Goal: Task Accomplishment & Management: Use online tool/utility

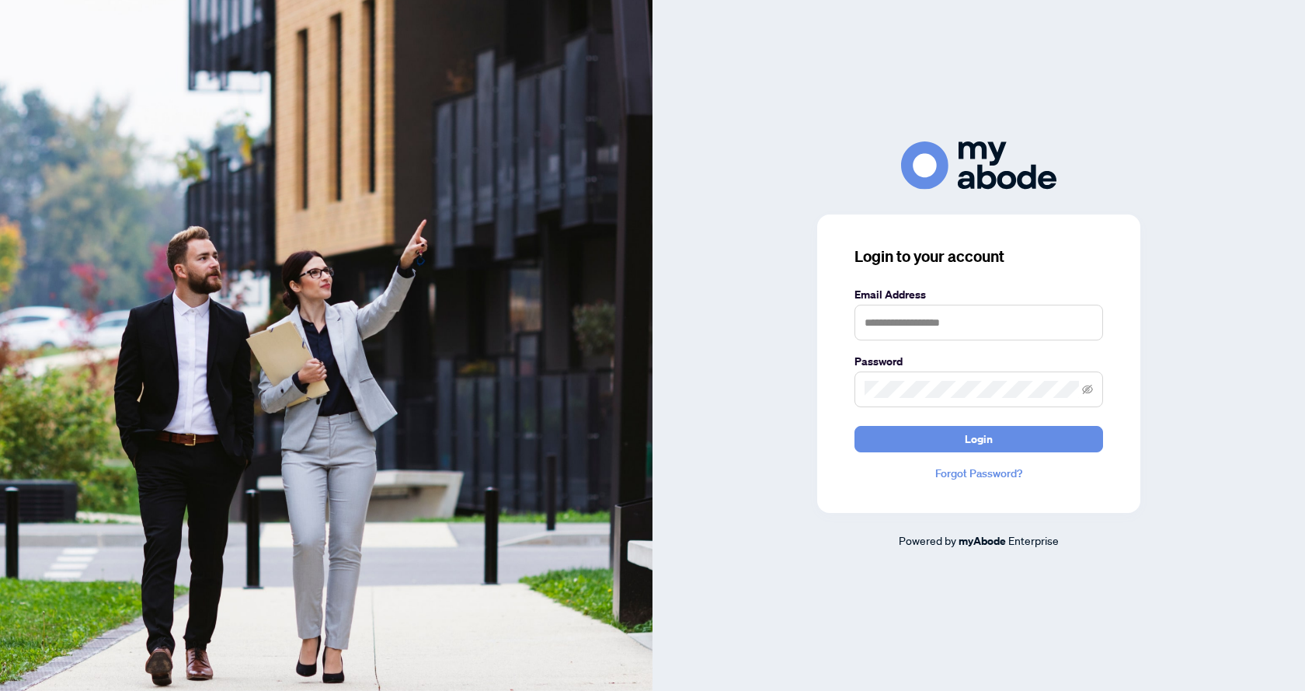
type input "**********"
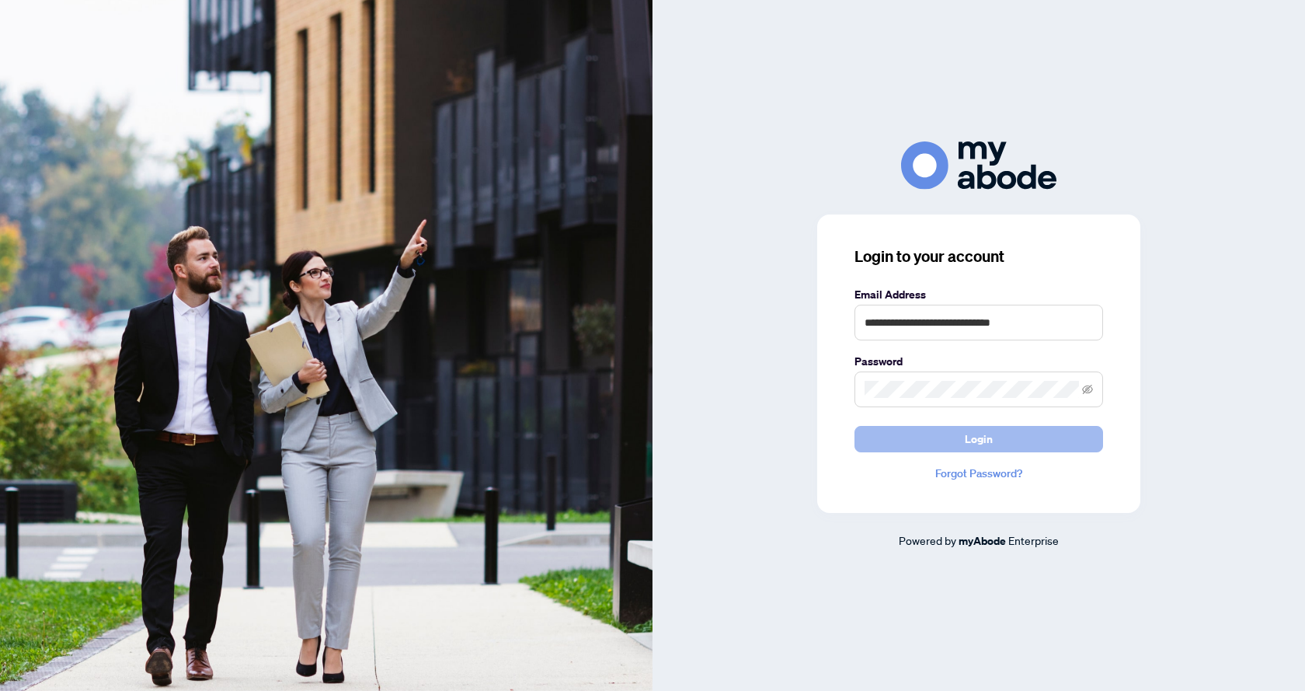
click at [975, 448] on span "Login" at bounding box center [979, 439] width 28 height 25
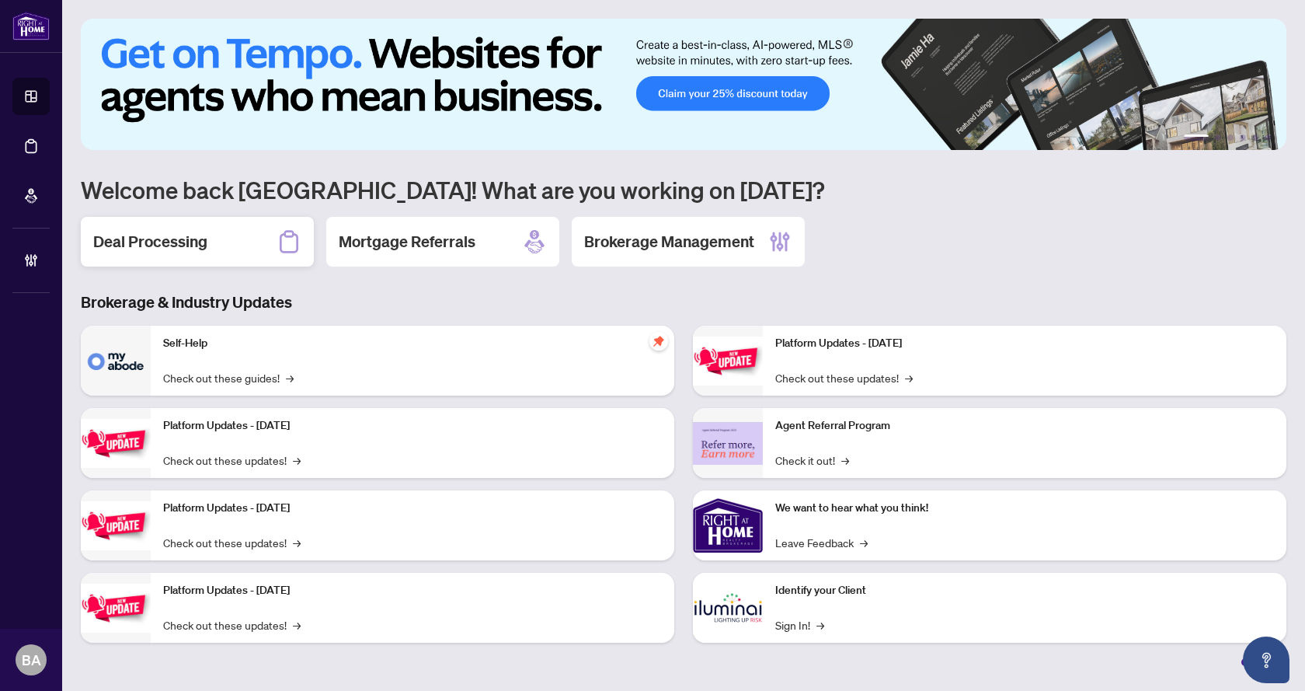
click at [137, 246] on h2 "Deal Processing" at bounding box center [150, 242] width 114 height 22
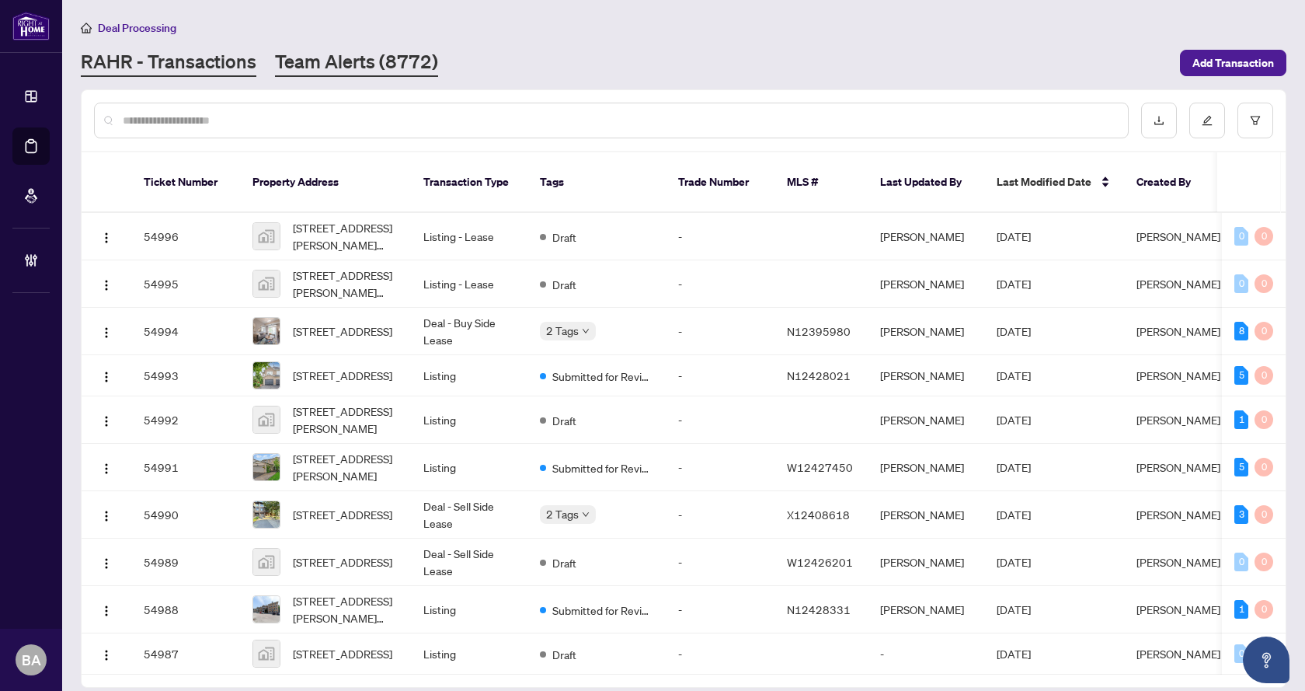
click at [381, 66] on link "Team Alerts (8772)" at bounding box center [356, 63] width 163 height 28
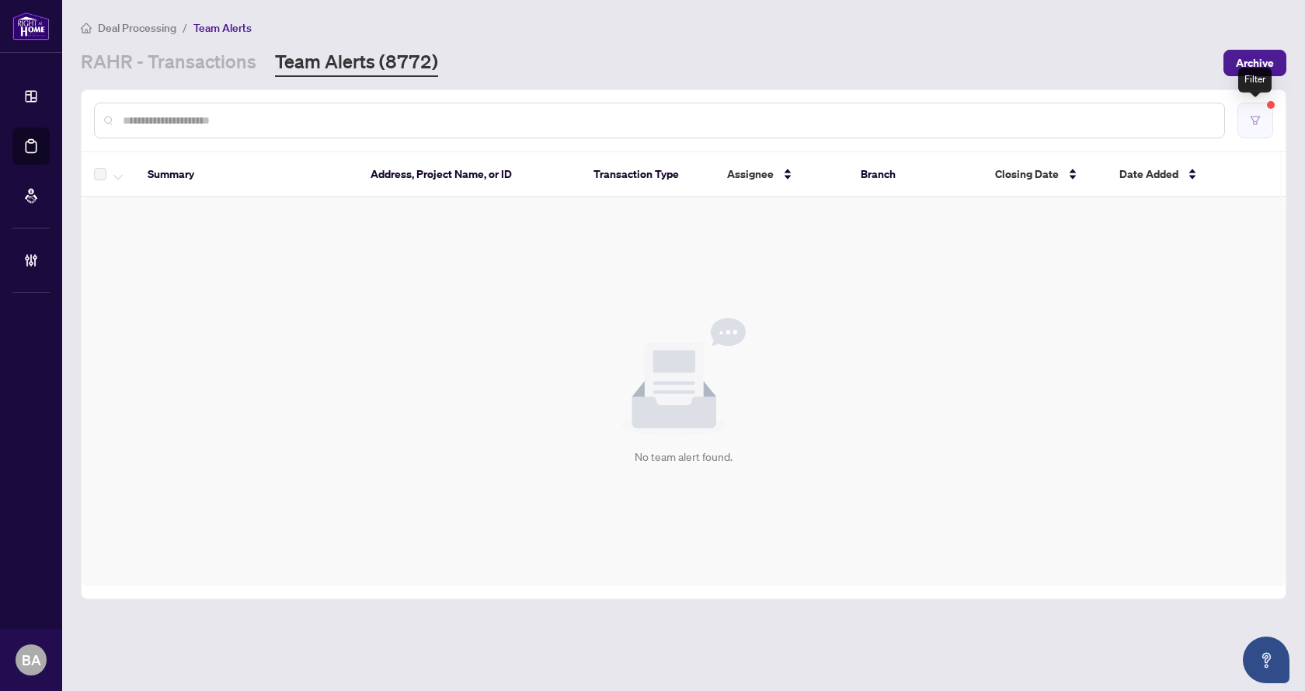
click at [1250, 105] on button "button" at bounding box center [1256, 121] width 36 height 36
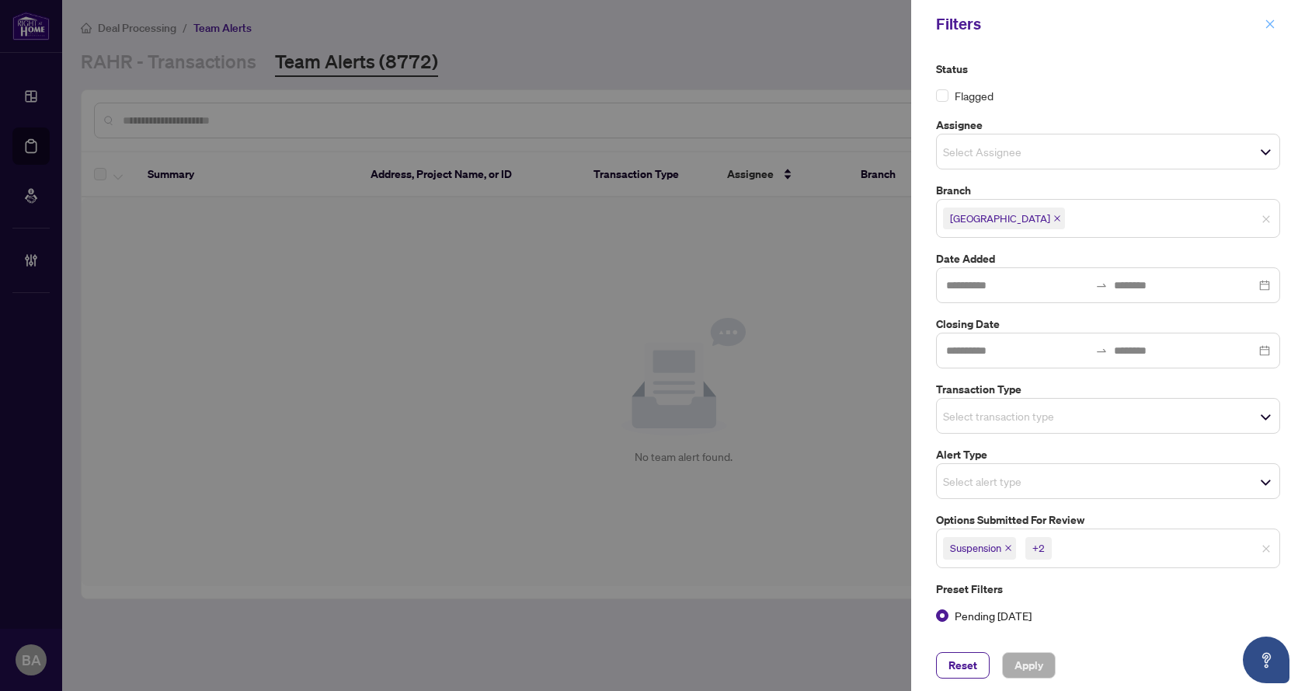
click at [1270, 26] on icon "close" at bounding box center [1270, 24] width 11 height 11
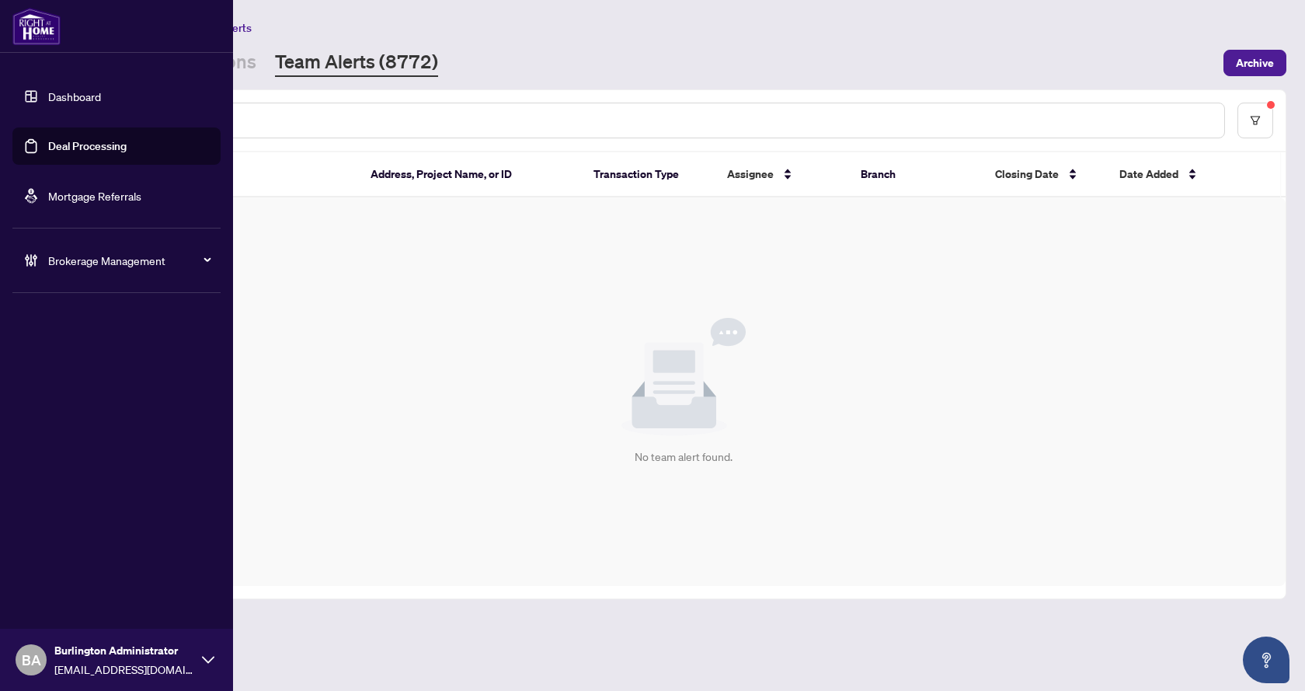
click at [104, 148] on link "Deal Processing" at bounding box center [87, 146] width 78 height 14
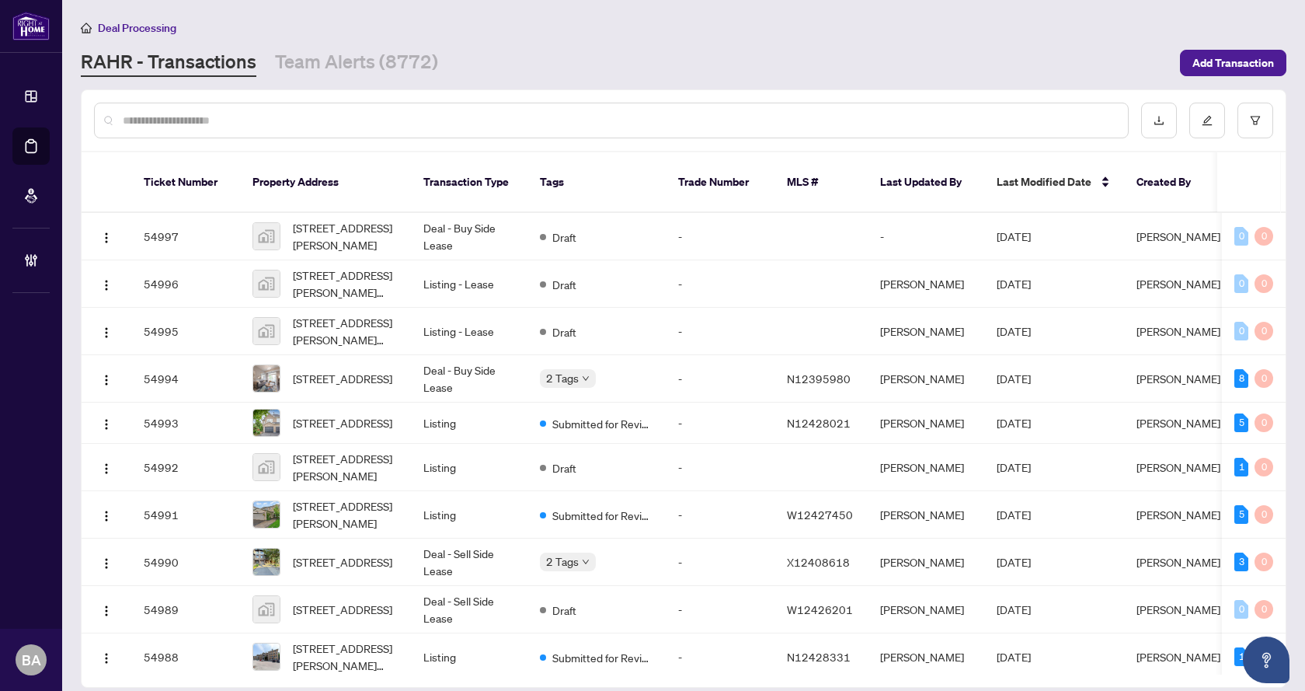
click at [445, 113] on input "text" at bounding box center [619, 120] width 993 height 17
click at [384, 63] on link "Team Alerts (8772)" at bounding box center [356, 63] width 163 height 28
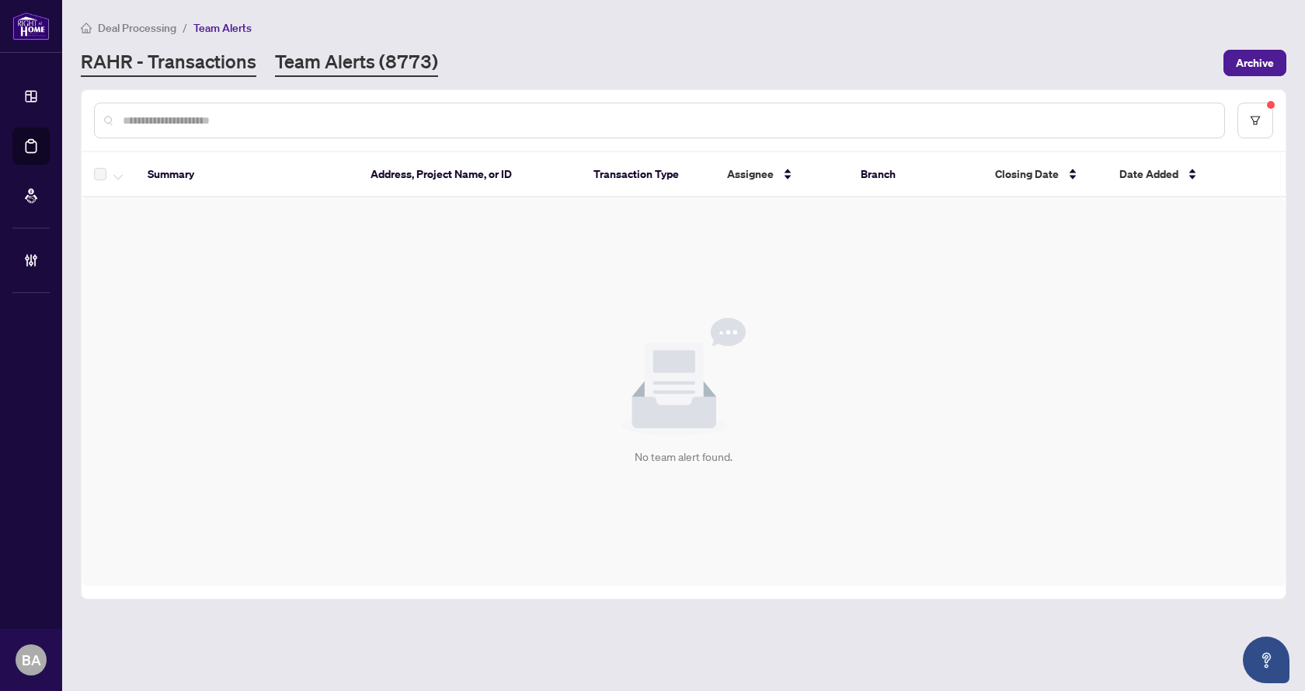
click at [203, 65] on link "RAHR - Transactions" at bounding box center [169, 63] width 176 height 28
